Goal: Navigation & Orientation: Find specific page/section

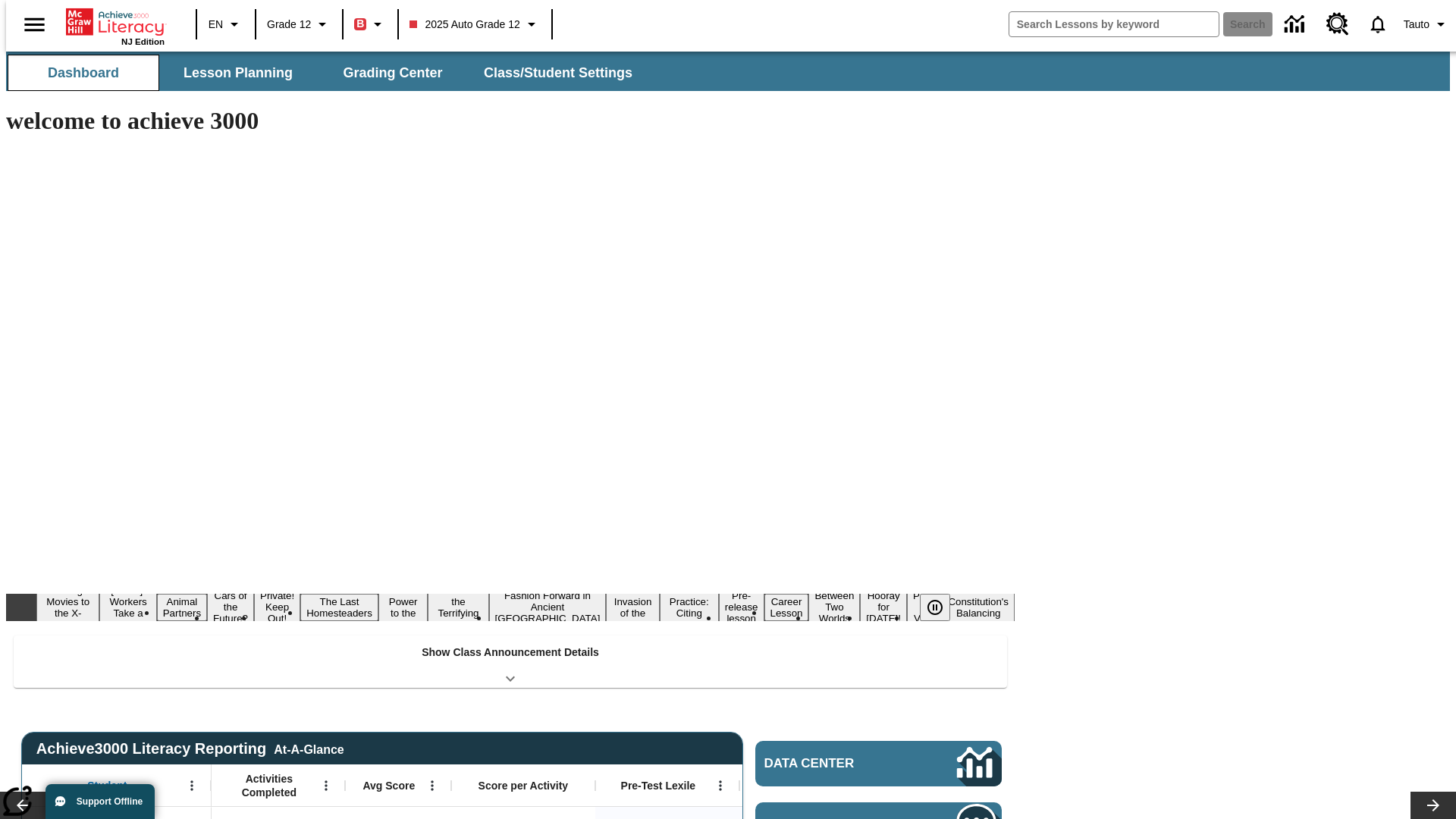
click at [77, 73] on button "Dashboard" at bounding box center [82, 73] width 152 height 37
click at [232, 73] on button "Lesson Planning" at bounding box center [238, 73] width 152 height 37
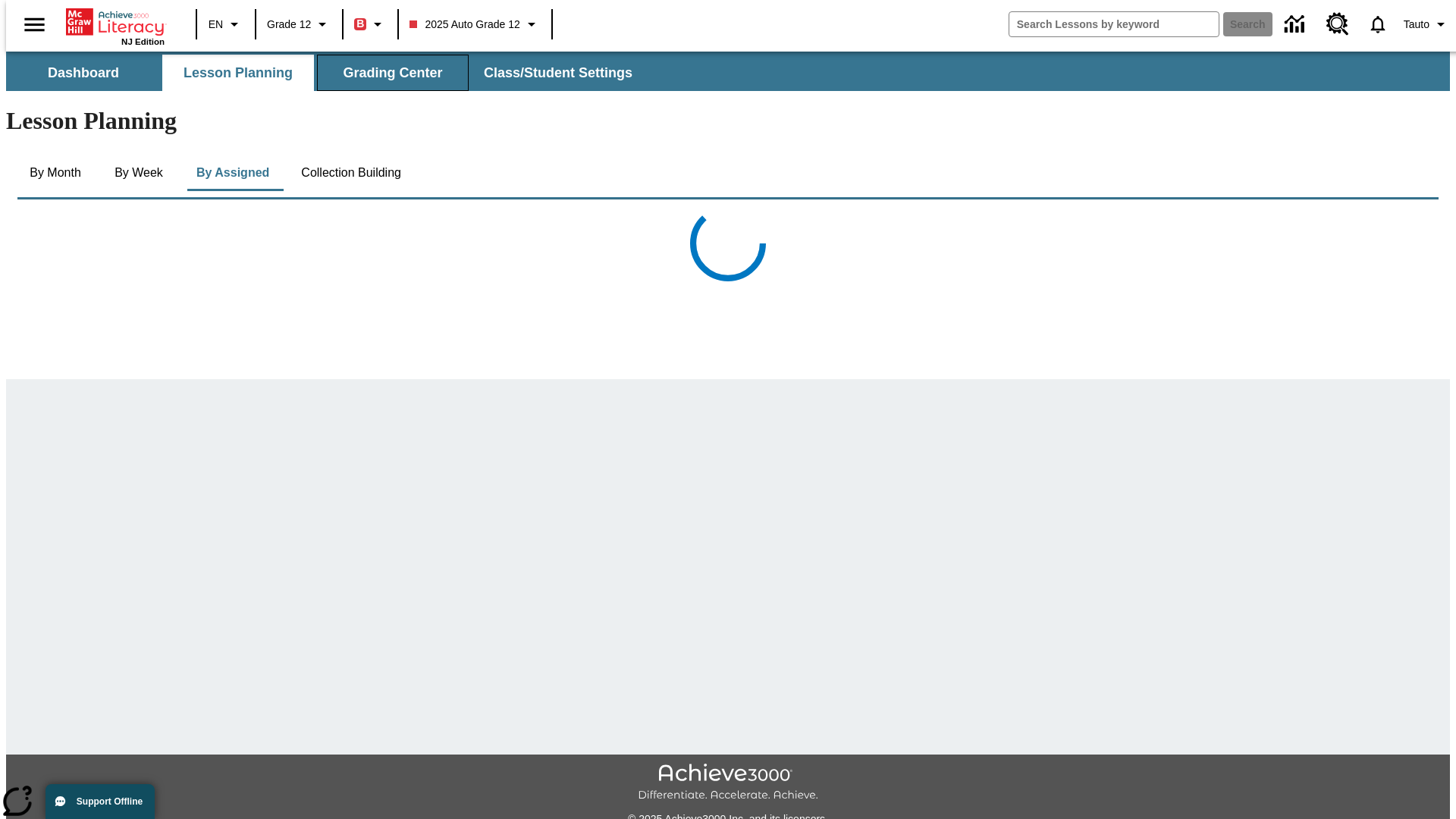
click at [386, 73] on button "Grading Center" at bounding box center [393, 73] width 152 height 37
